Goal: Complete application form

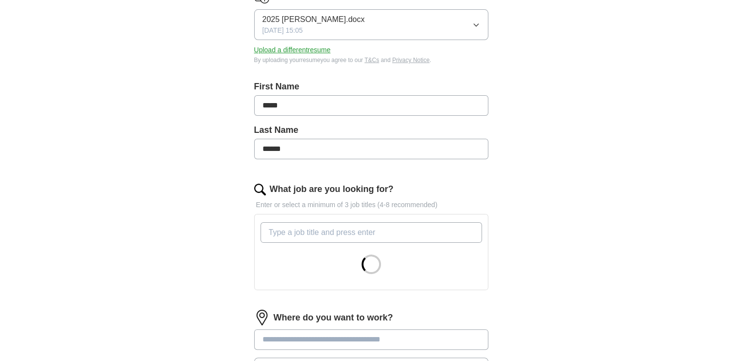
scroll to position [146, 0]
click at [322, 234] on input "What job are you looking for?" at bounding box center [372, 231] width 222 height 21
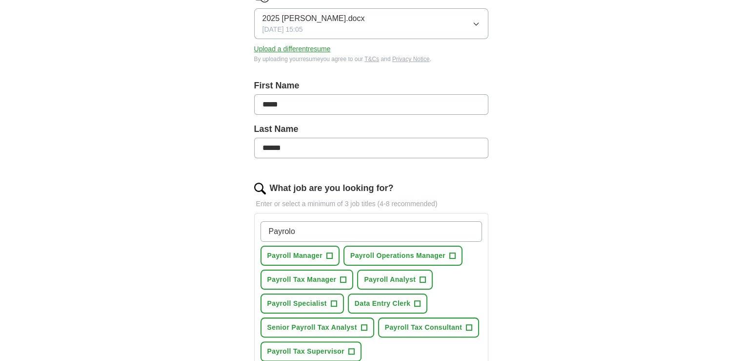
type input "Payrolo"
click at [328, 255] on span "+" at bounding box center [330, 256] width 6 height 8
click at [342, 277] on span "+" at bounding box center [344, 280] width 6 height 8
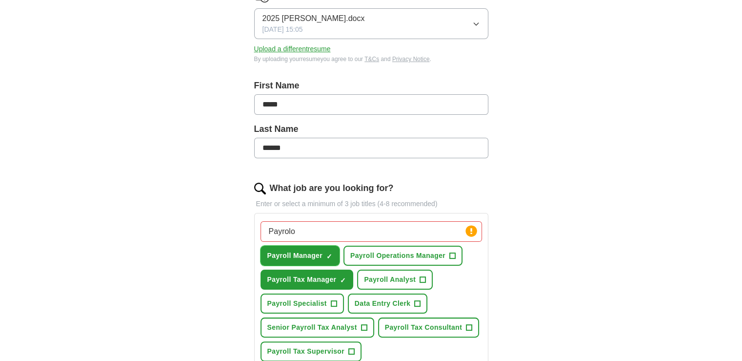
click at [0, 0] on span "×" at bounding box center [0, 0] width 0 height 0
click at [362, 324] on span "+" at bounding box center [364, 328] width 6 height 8
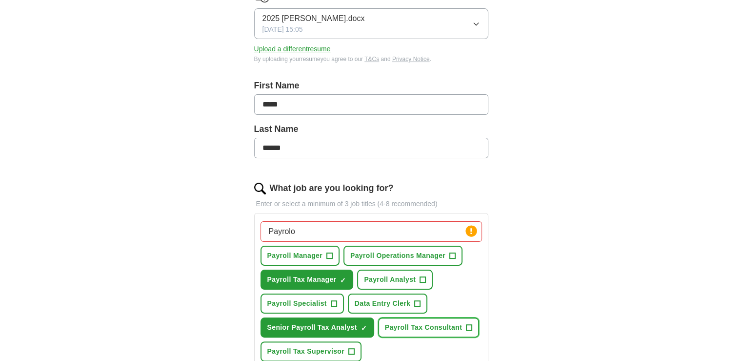
click at [467, 324] on span "+" at bounding box center [470, 328] width 6 height 8
click at [352, 349] on span "+" at bounding box center [352, 352] width 6 height 8
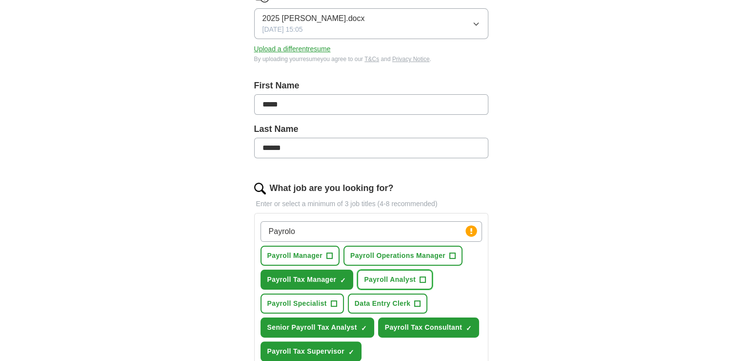
click at [420, 276] on span "+" at bounding box center [423, 280] width 6 height 8
click at [336, 302] on span "+" at bounding box center [334, 304] width 6 height 8
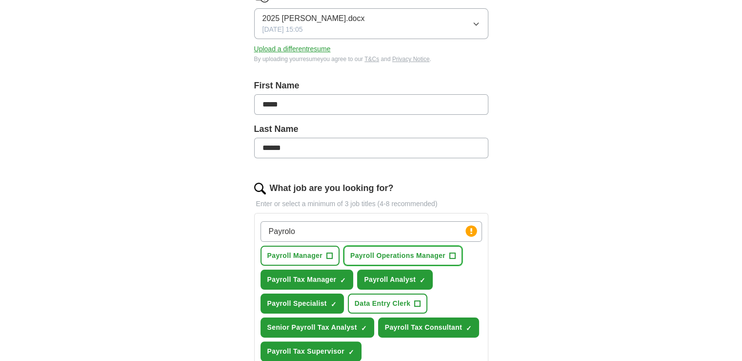
click at [450, 252] on span "+" at bounding box center [453, 256] width 6 height 8
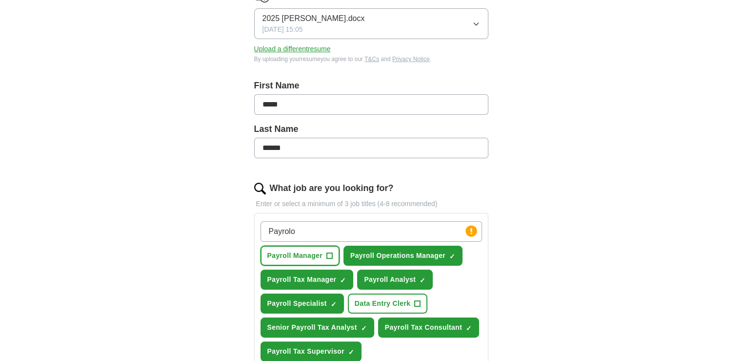
click at [327, 254] on span "+" at bounding box center [330, 256] width 6 height 8
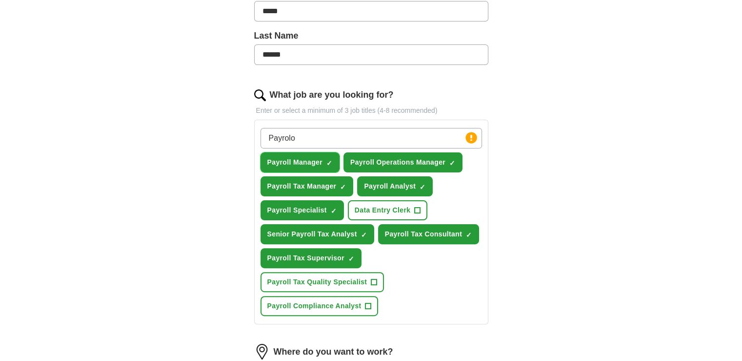
scroll to position [244, 0]
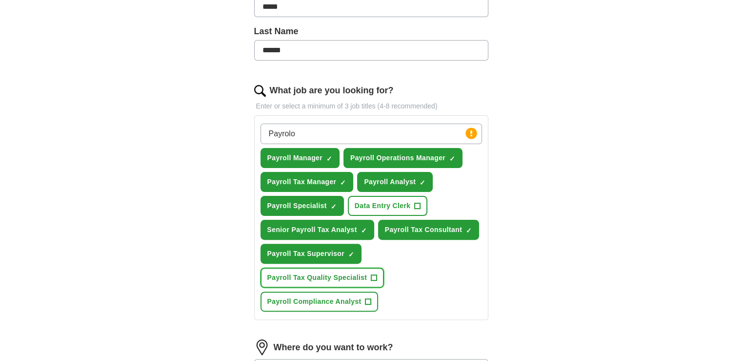
click at [375, 274] on span "+" at bounding box center [374, 278] width 6 height 8
click at [368, 298] on span "+" at bounding box center [369, 302] width 6 height 8
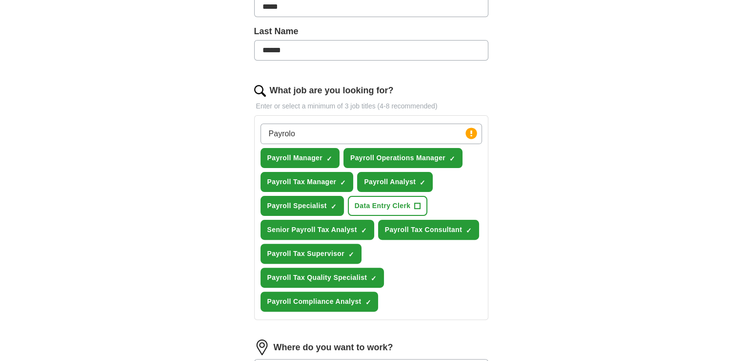
drag, startPoint x: 306, startPoint y: 132, endPoint x: 60, endPoint y: 128, distance: 245.6
click at [60, 128] on div "ApplyIQ Let ApplyIQ do the hard work of searching and applying for jobs. Just t…" at bounding box center [371, 149] width 625 height 727
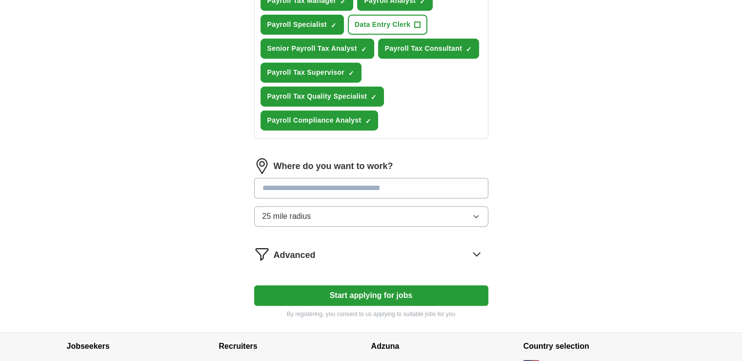
scroll to position [439, 0]
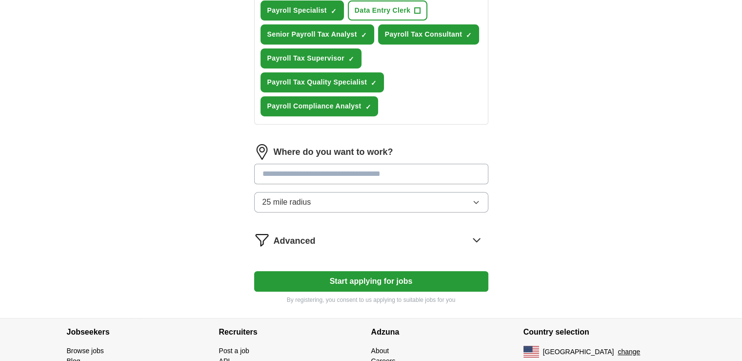
click at [309, 202] on span "25 mile radius" at bounding box center [287, 202] width 49 height 12
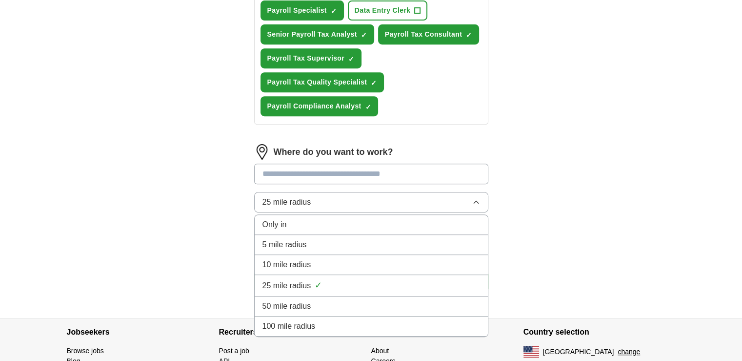
click at [296, 261] on span "10 mile radius" at bounding box center [287, 265] width 49 height 12
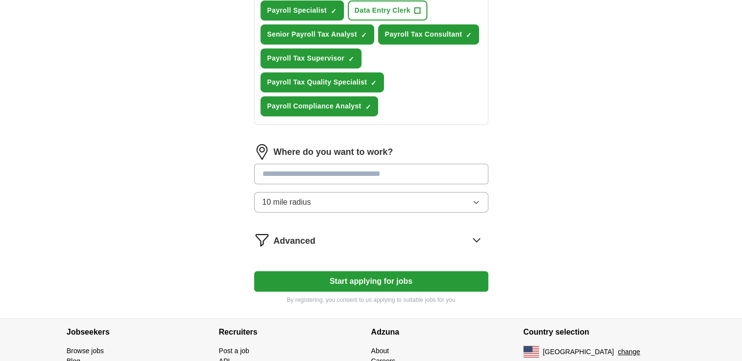
click at [285, 172] on input at bounding box center [371, 174] width 234 height 21
type input "******"
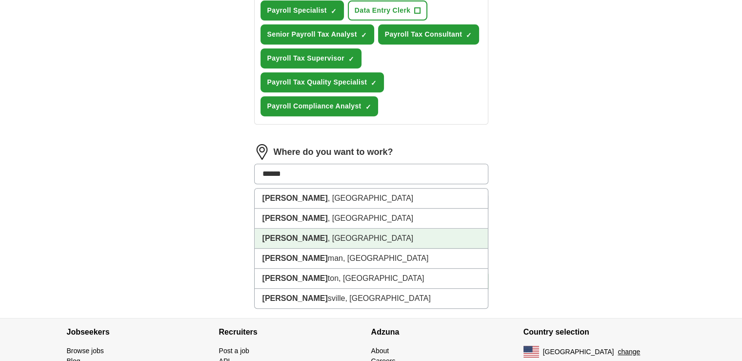
click at [293, 236] on li "Keller , TX" at bounding box center [371, 238] width 233 height 20
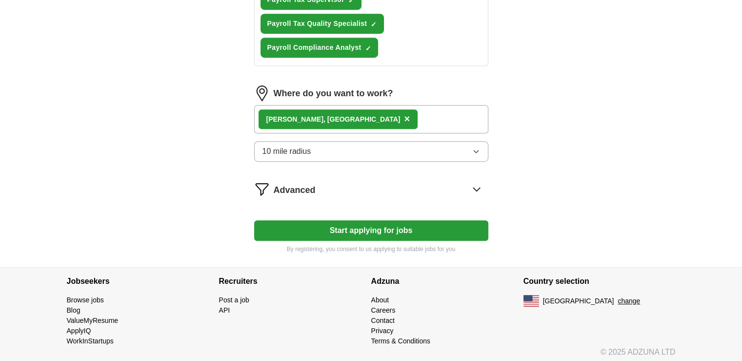
scroll to position [498, 0]
drag, startPoint x: 368, startPoint y: 229, endPoint x: 464, endPoint y: 227, distance: 95.7
click at [368, 228] on button "Start applying for jobs" at bounding box center [371, 230] width 234 height 21
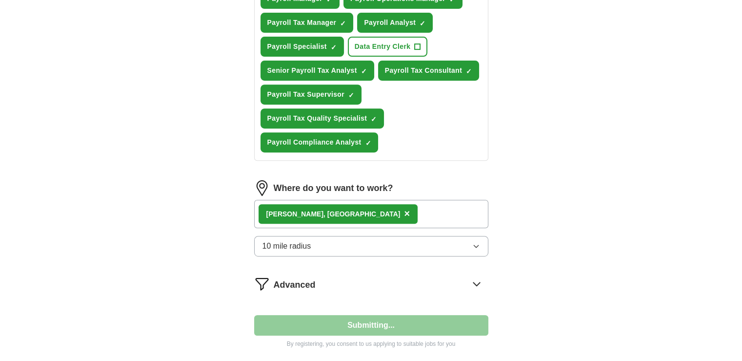
select select "**"
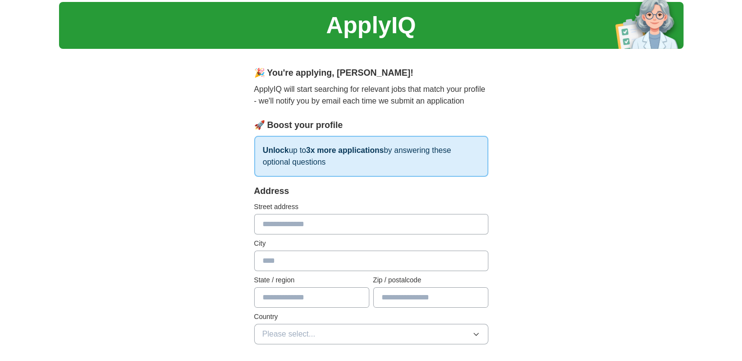
scroll to position [146, 0]
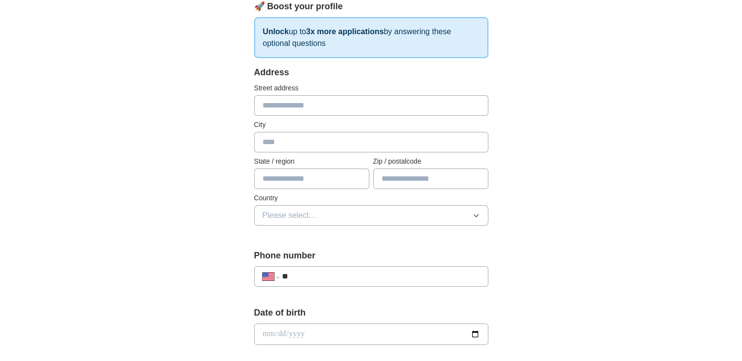
click at [299, 117] on div "Address Street address City State / region Zip / postalcode Country Please sele…" at bounding box center [371, 151] width 234 height 171
click at [298, 100] on input "text" at bounding box center [371, 105] width 234 height 21
type input "**********"
type input "******"
type input "**"
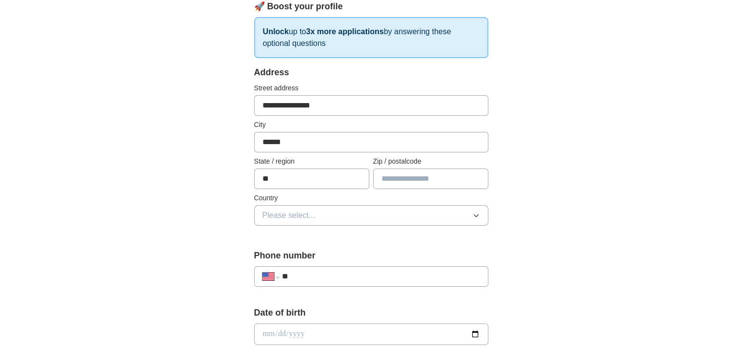
type input "*****"
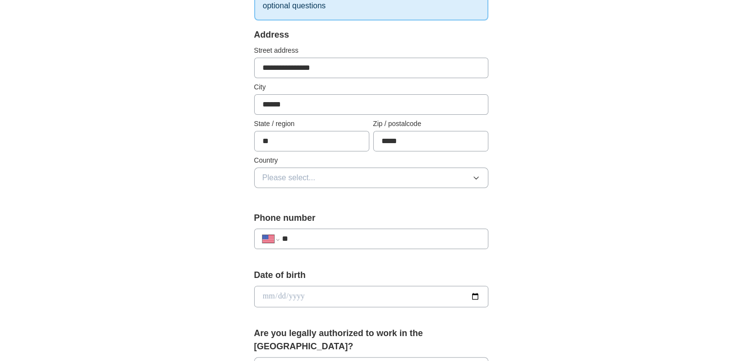
scroll to position [244, 0]
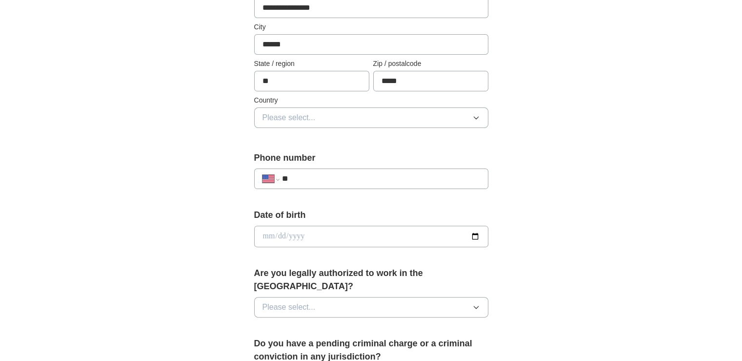
click at [304, 117] on span "Please select..." at bounding box center [289, 118] width 53 height 12
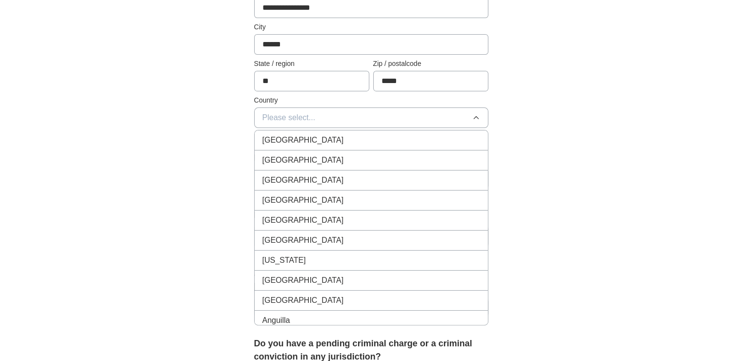
click at [297, 157] on span "United States" at bounding box center [304, 160] width 82 height 12
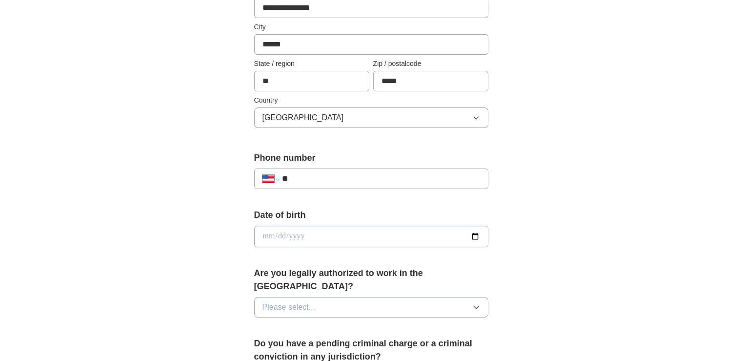
click at [356, 178] on input "**" at bounding box center [381, 179] width 198 height 12
type input "**********"
click at [260, 233] on input "date" at bounding box center [371, 236] width 234 height 21
type input "**********"
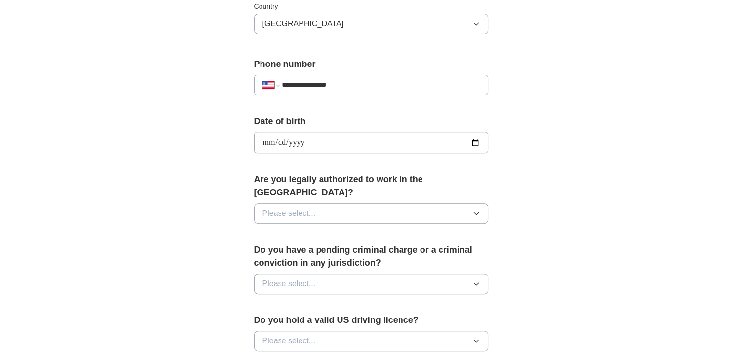
scroll to position [342, 0]
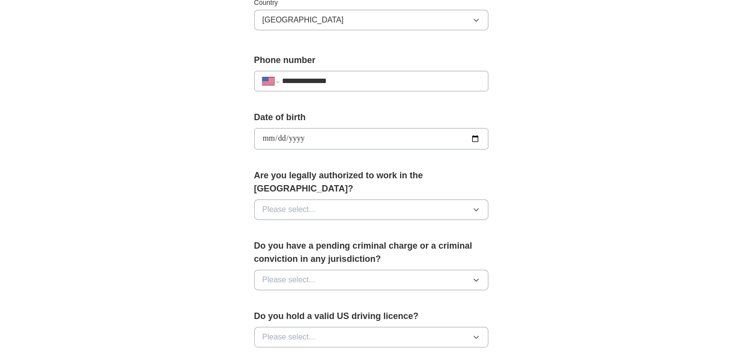
click at [480, 199] on button "Please select..." at bounding box center [371, 209] width 234 height 21
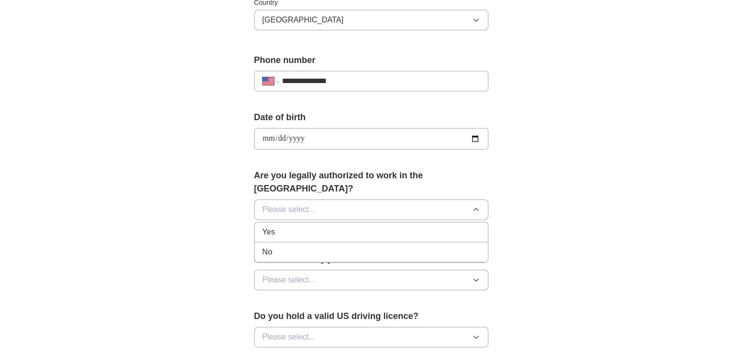
click at [460, 226] on div "Yes" at bounding box center [372, 232] width 218 height 12
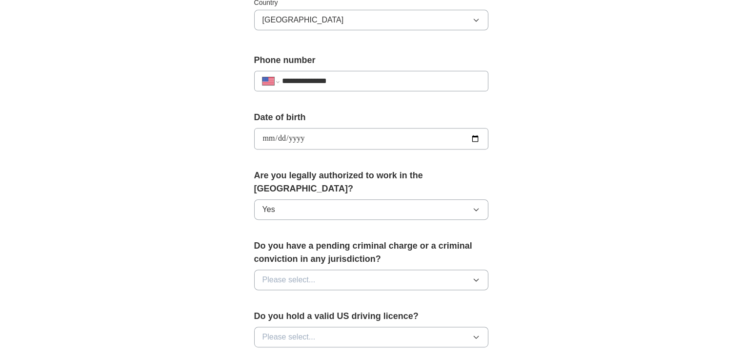
click at [476, 269] on button "Please select..." at bounding box center [371, 279] width 234 height 21
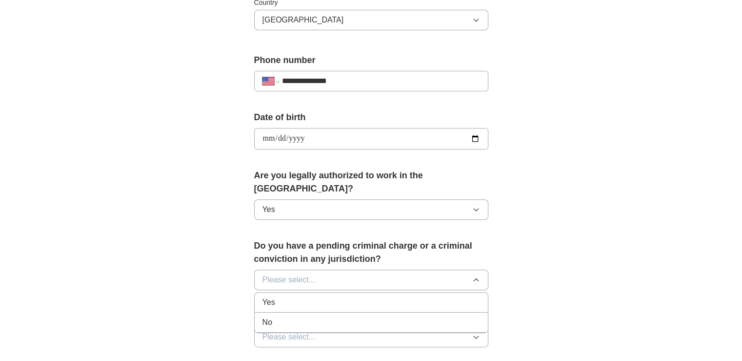
click at [461, 316] on div "No" at bounding box center [372, 322] width 218 height 12
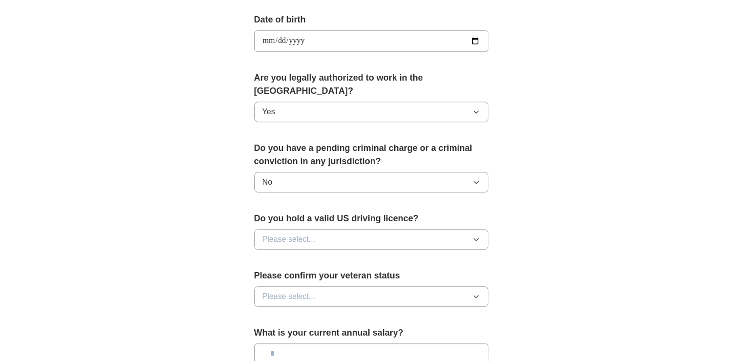
scroll to position [488, 0]
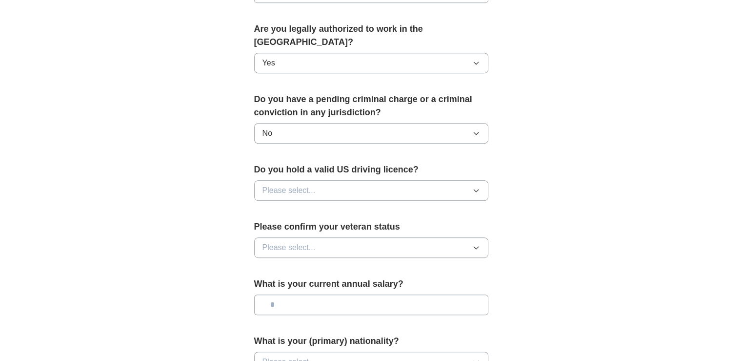
click at [476, 186] on icon "button" at bounding box center [477, 190] width 8 height 8
click at [460, 207] on div "Yes" at bounding box center [372, 213] width 218 height 12
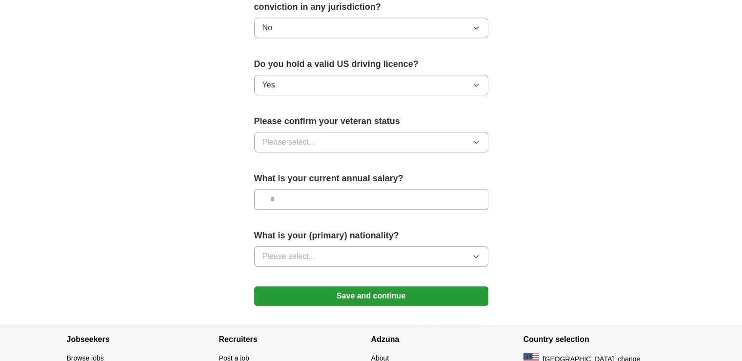
scroll to position [635, 0]
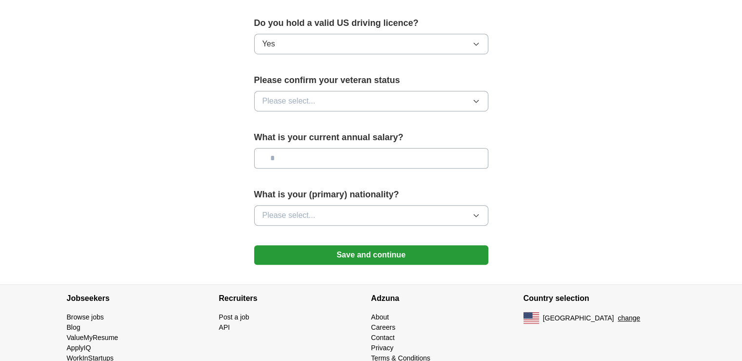
click at [475, 97] on icon "button" at bounding box center [477, 101] width 8 height 8
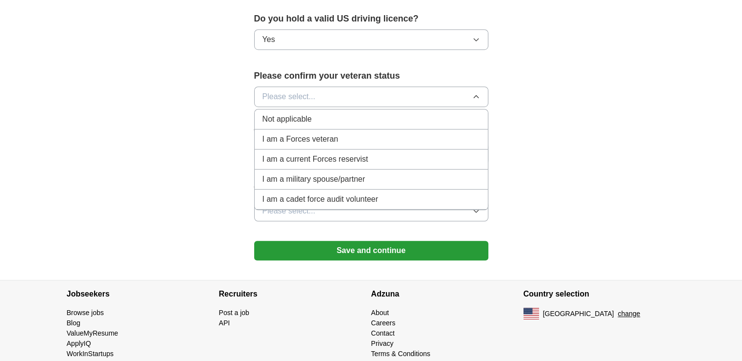
scroll to position [640, 0]
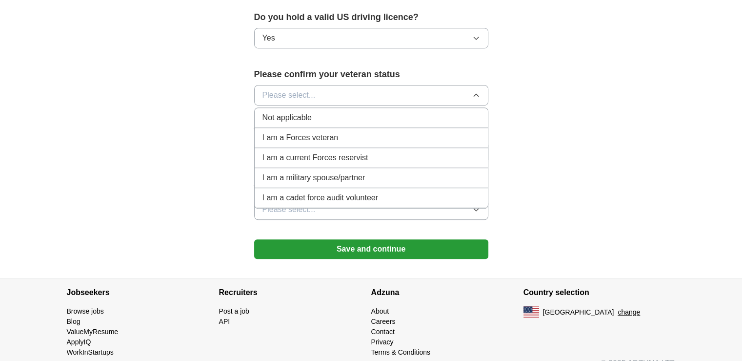
click at [416, 112] on div "Not applicable" at bounding box center [372, 118] width 218 height 12
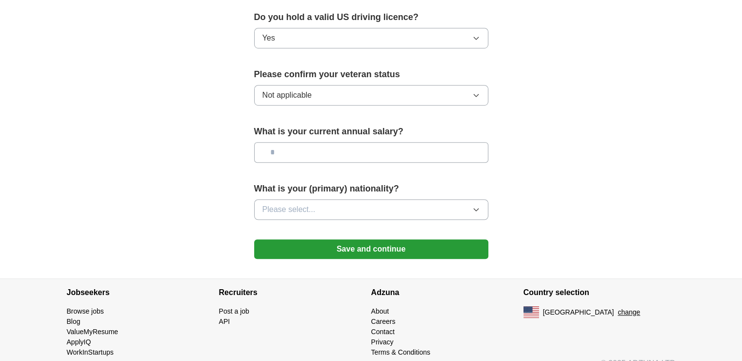
click at [351, 142] on input "text" at bounding box center [371, 152] width 234 height 21
type input "*******"
click at [316, 199] on button "Please select..." at bounding box center [371, 209] width 234 height 21
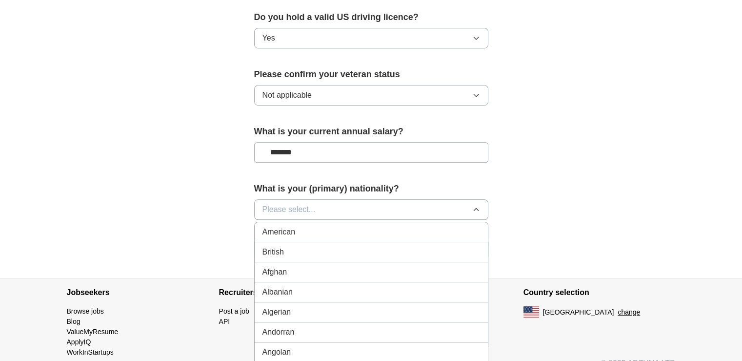
click at [310, 226] on div "American" at bounding box center [372, 232] width 218 height 12
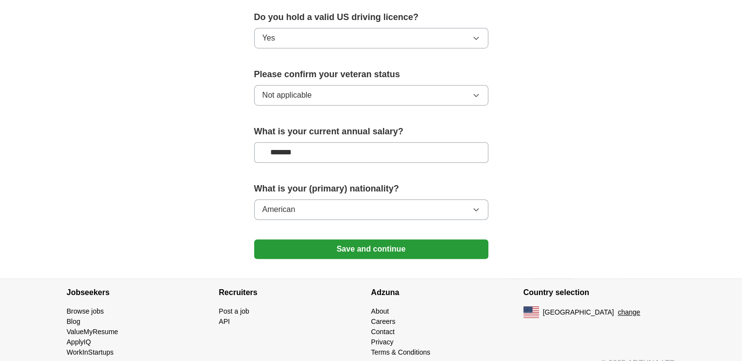
click at [354, 239] on button "Save and continue" at bounding box center [371, 249] width 234 height 20
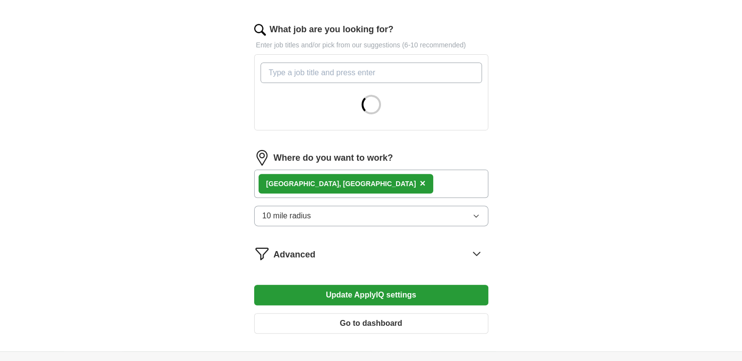
scroll to position [392, 0]
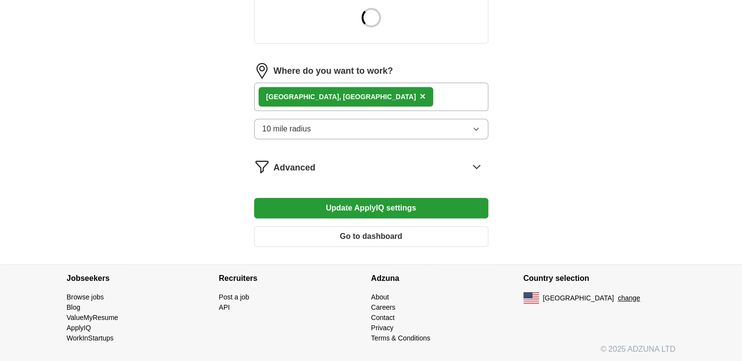
click at [476, 166] on icon at bounding box center [477, 166] width 6 height 3
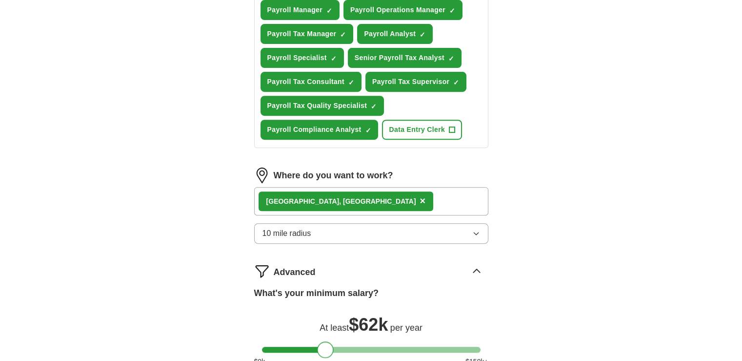
drag, startPoint x: 276, startPoint y: 246, endPoint x: 331, endPoint y: 242, distance: 54.8
click at [331, 242] on form "Select a resume 2025 [PERSON_NAME].docx [DATE] 15:05 Upload a different resume …" at bounding box center [371, 97] width 234 height 713
click at [469, 190] on div "[GEOGRAPHIC_DATA], [GEOGRAPHIC_DATA] ×" at bounding box center [371, 201] width 234 height 28
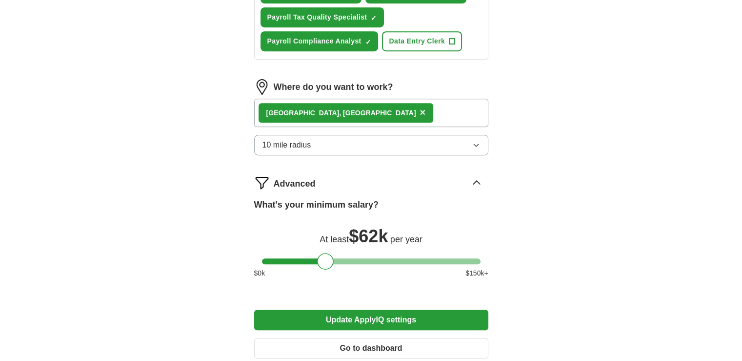
scroll to position [441, 0]
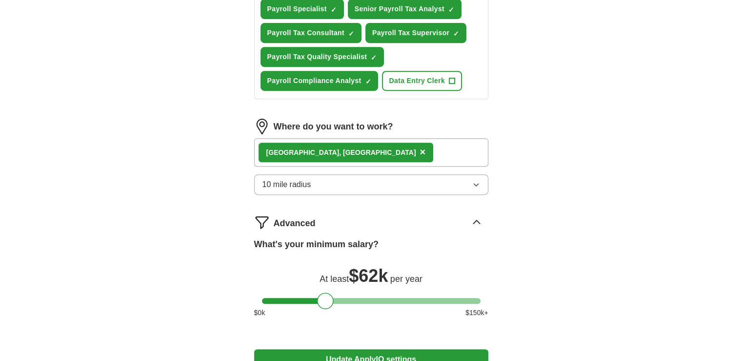
click at [418, 148] on div "[GEOGRAPHIC_DATA], [GEOGRAPHIC_DATA] ×" at bounding box center [371, 152] width 234 height 28
click at [476, 181] on icon "button" at bounding box center [477, 185] width 8 height 8
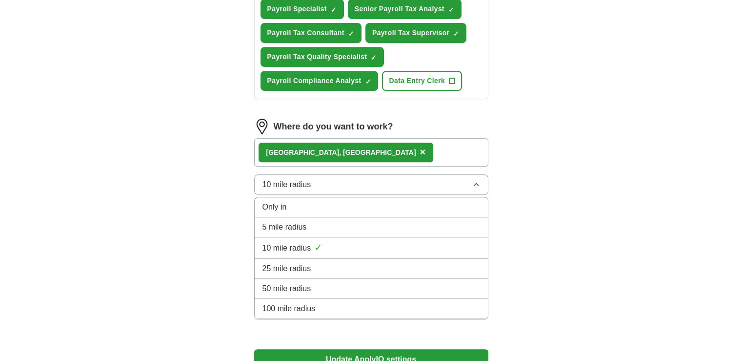
click at [449, 263] on div "25 mile radius" at bounding box center [372, 269] width 218 height 12
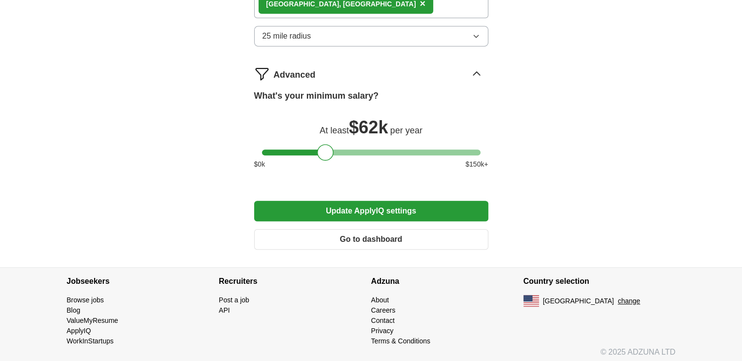
scroll to position [590, 0]
click at [398, 208] on button "Update ApplyIQ settings" at bounding box center [371, 210] width 234 height 21
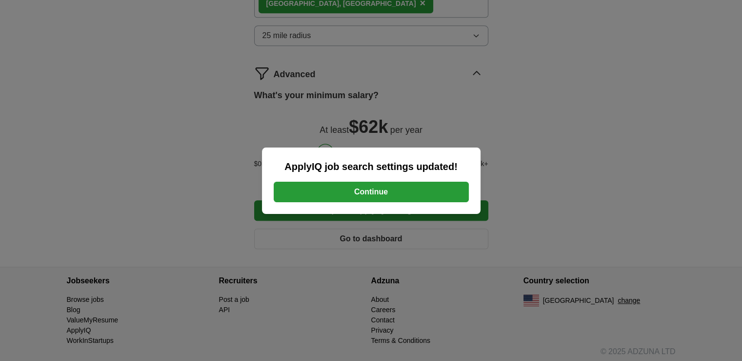
click at [373, 195] on button "Continue" at bounding box center [371, 192] width 195 height 21
